Goal: Task Accomplishment & Management: Manage account settings

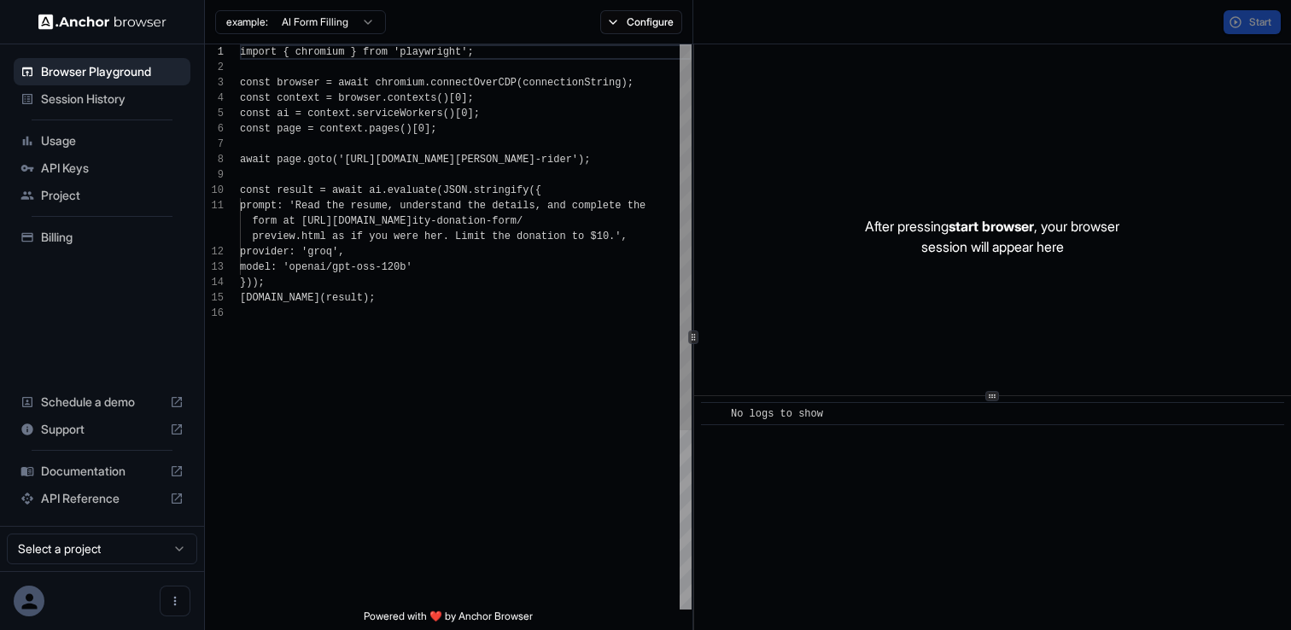
scroll to position [154, 0]
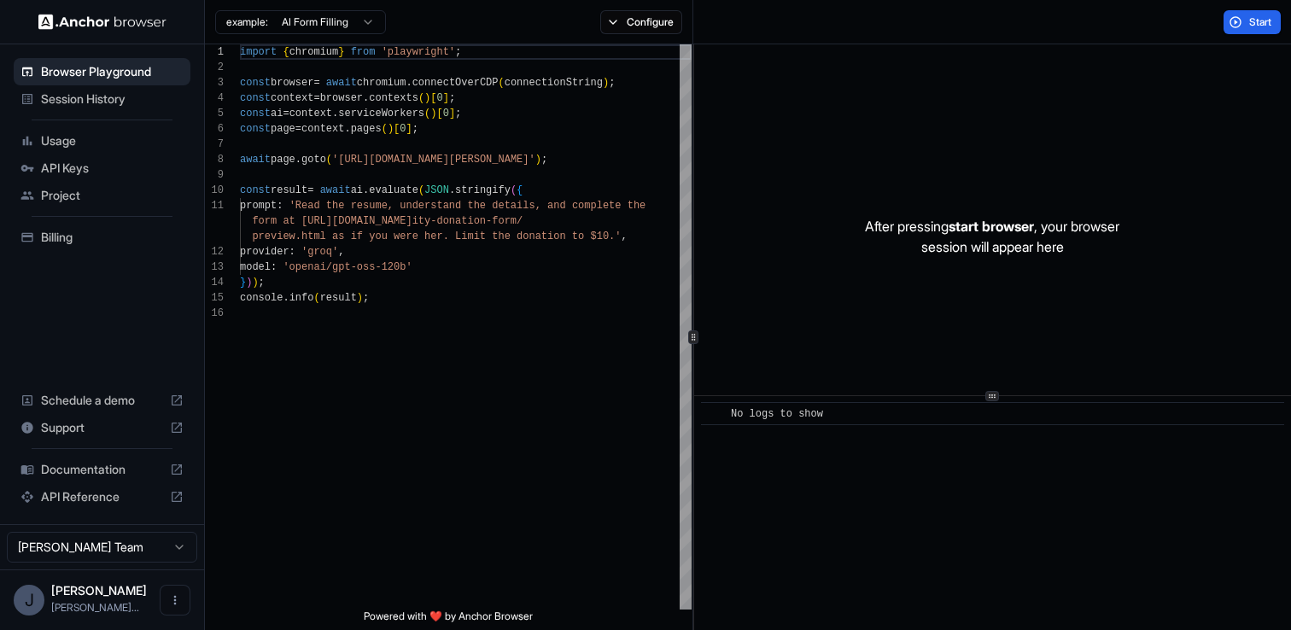
click at [91, 241] on span "Billing" at bounding box center [112, 237] width 143 height 17
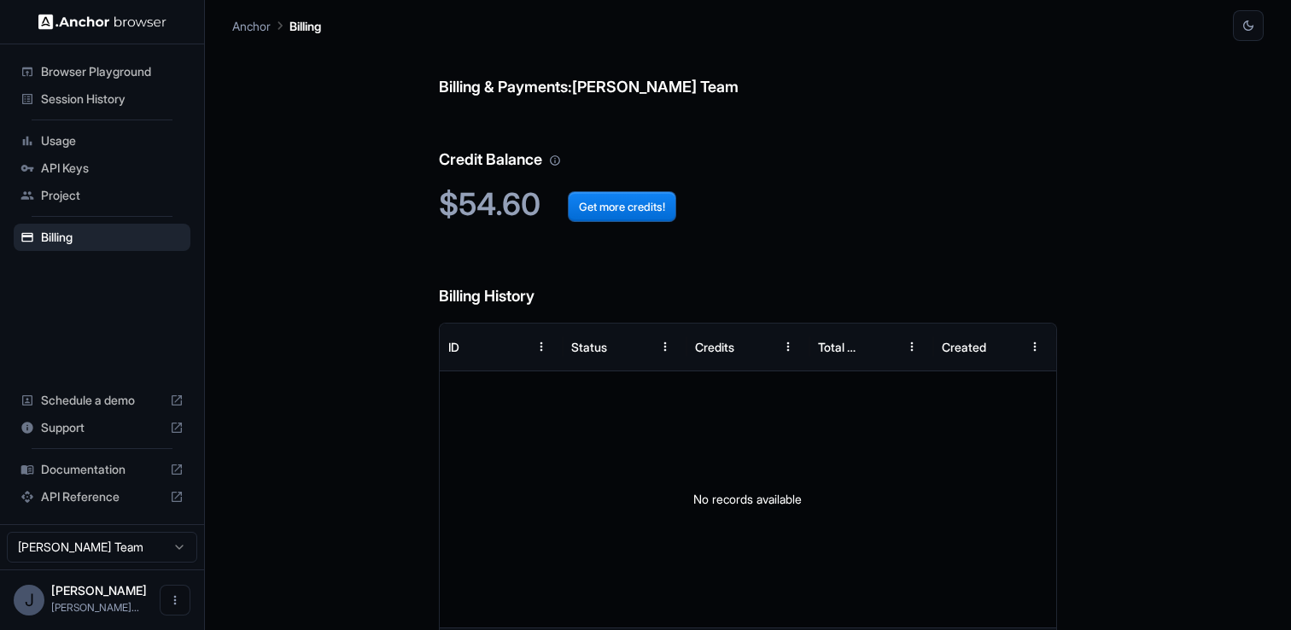
click at [114, 496] on span "API Reference" at bounding box center [102, 496] width 122 height 17
click at [103, 147] on span "Usage" at bounding box center [112, 140] width 143 height 17
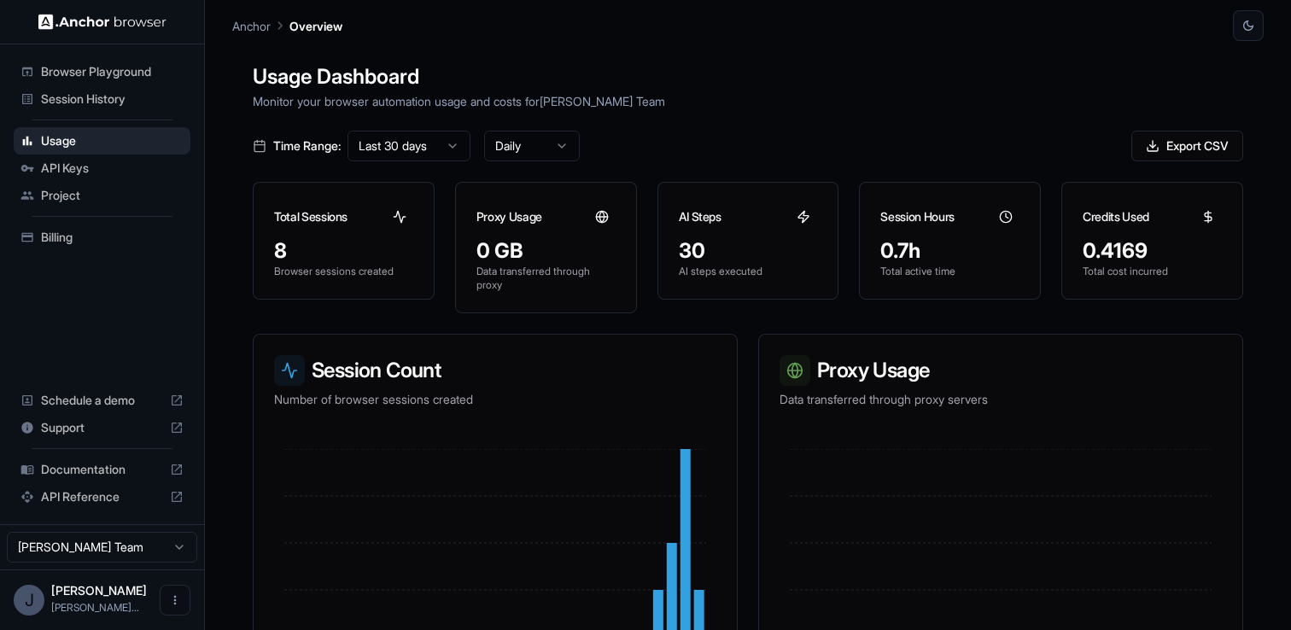
click at [1102, 254] on div "0.4169" at bounding box center [1152, 250] width 139 height 27
click at [1137, 253] on div "0.4169" at bounding box center [1152, 250] width 139 height 27
click at [90, 237] on span "Billing" at bounding box center [112, 237] width 143 height 17
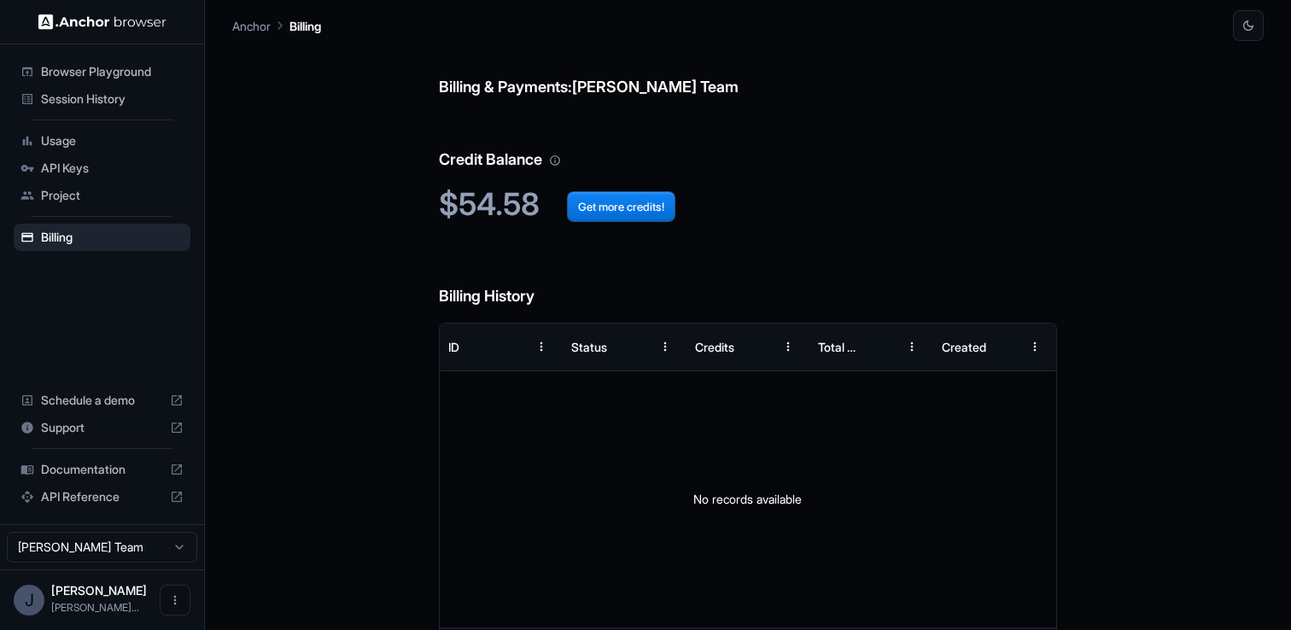
click at [143, 171] on span "API Keys" at bounding box center [112, 168] width 143 height 17
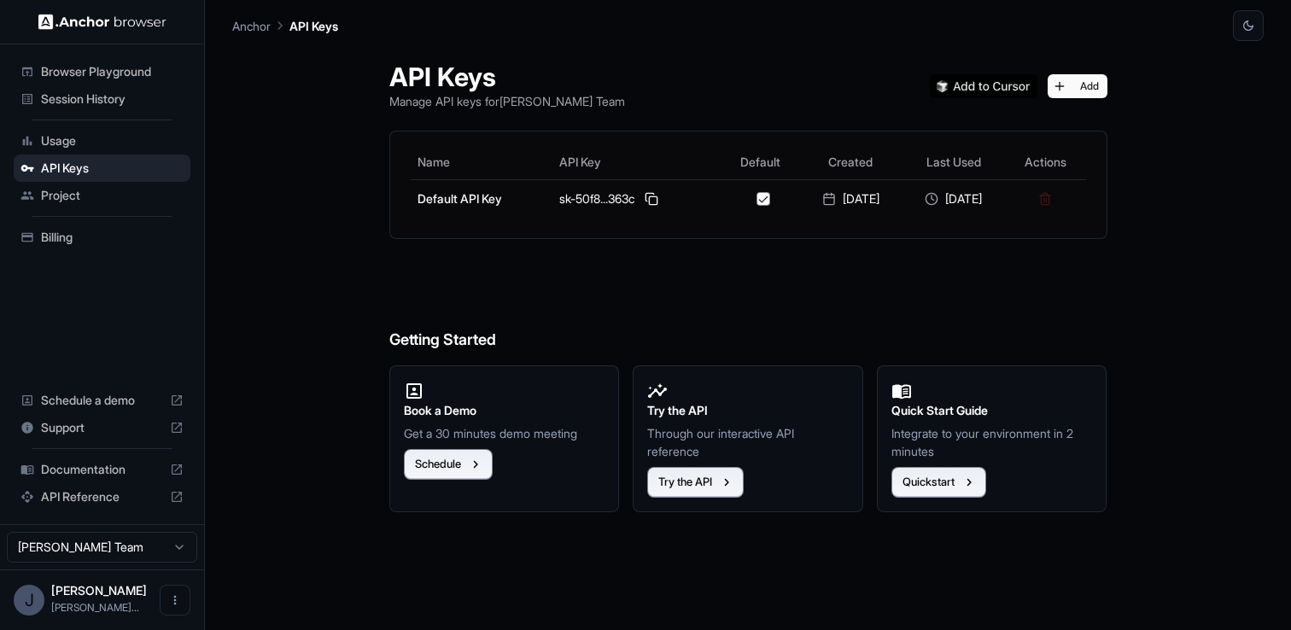
click at [120, 143] on span "Usage" at bounding box center [112, 140] width 143 height 17
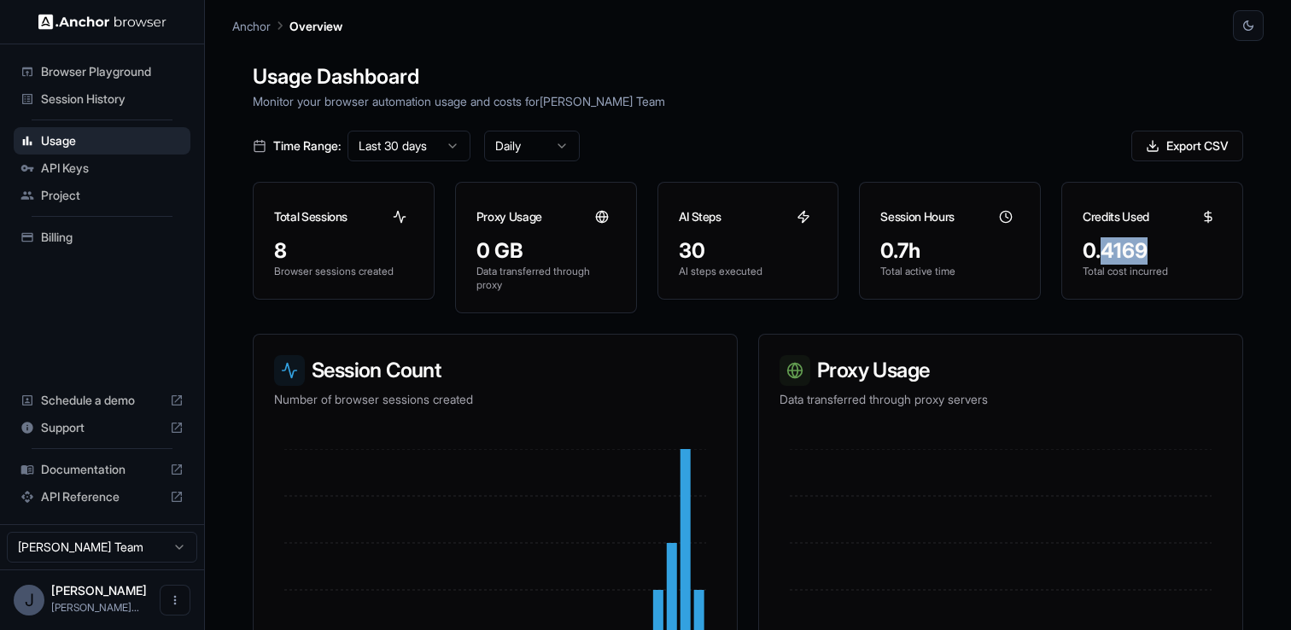
drag, startPoint x: 1106, startPoint y: 252, endPoint x: 1160, endPoint y: 252, distance: 53.8
click at [1160, 252] on div "0.4169" at bounding box center [1152, 250] width 139 height 27
click at [1109, 243] on div "0.4169" at bounding box center [1152, 250] width 139 height 27
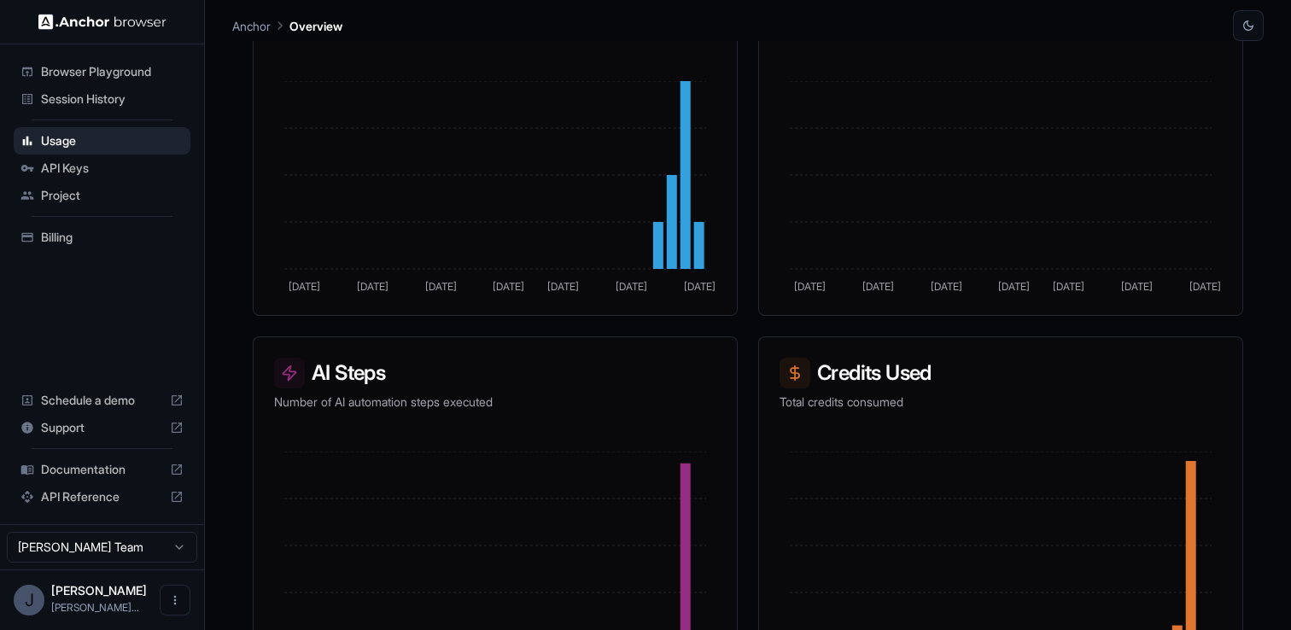
scroll to position [424, 0]
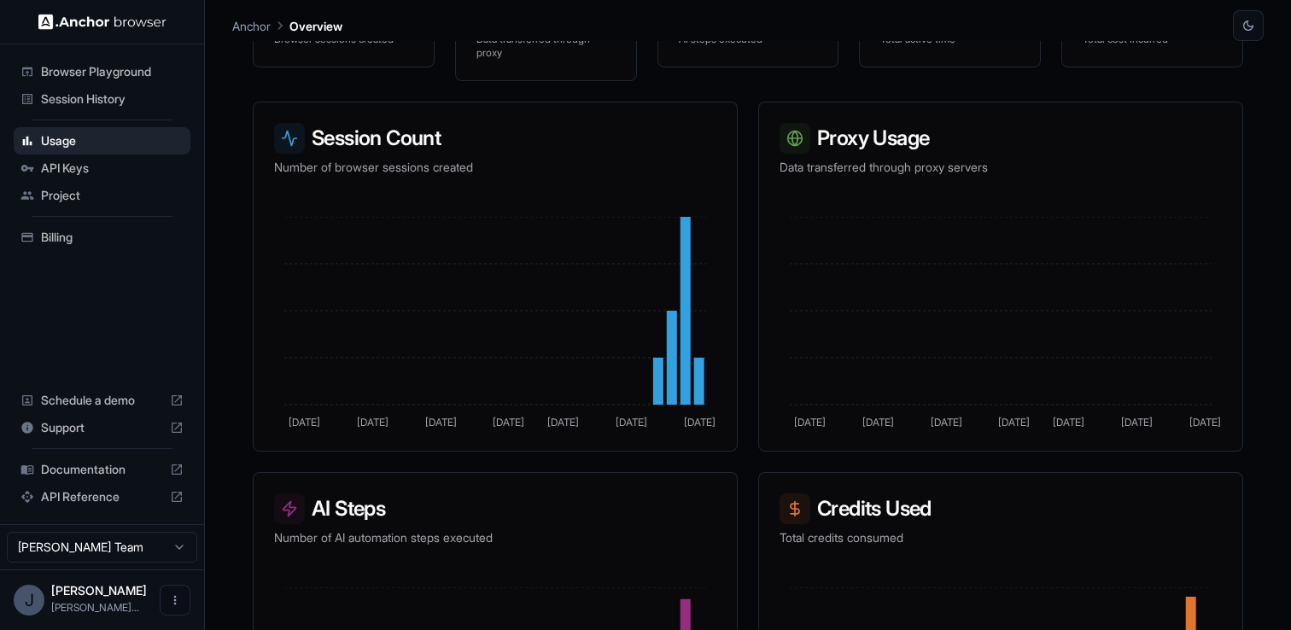
scroll to position [424, 0]
